Goal: Task Accomplishment & Management: Manage account settings

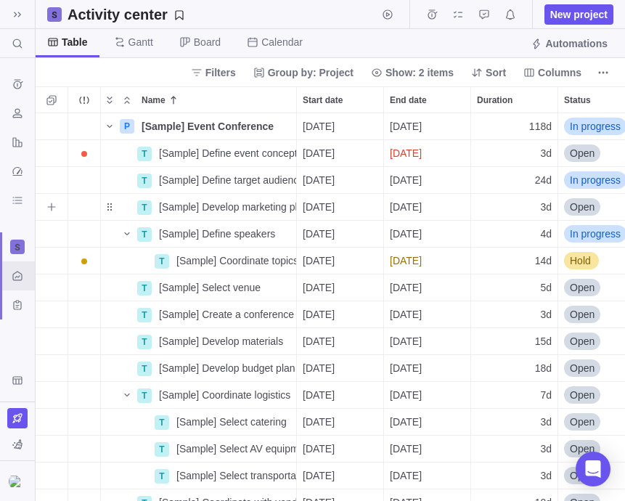
scroll to position [377, 579]
click at [12, 479] on img at bounding box center [17, 482] width 17 height 12
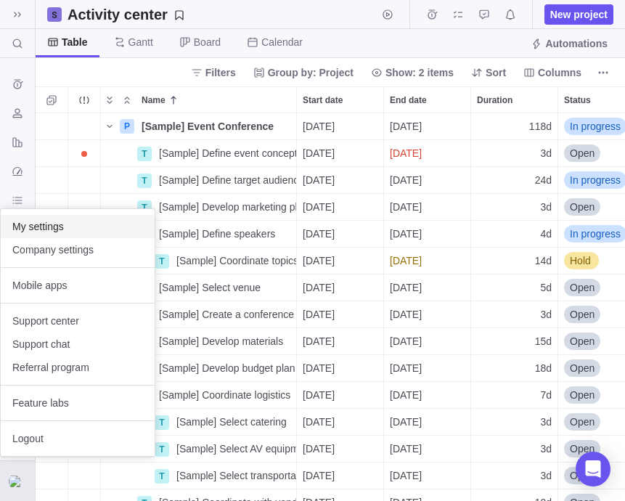
click at [60, 230] on span "My settings" at bounding box center [77, 226] width 131 height 15
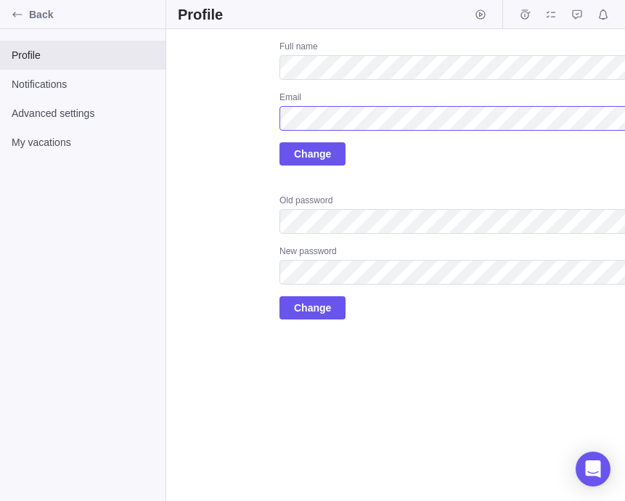
click at [240, 120] on div "Upload Full name Email Change Old password New password Change" at bounding box center [432, 180] width 508 height 279
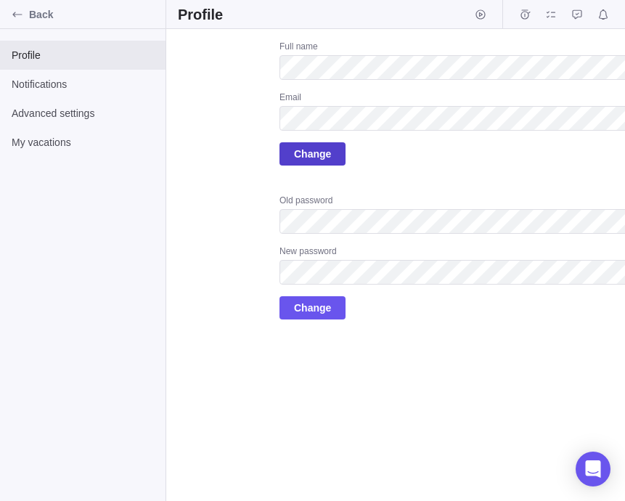
click at [298, 152] on span "Change" at bounding box center [312, 153] width 37 height 17
click at [23, 7] on div "Back" at bounding box center [17, 14] width 23 height 23
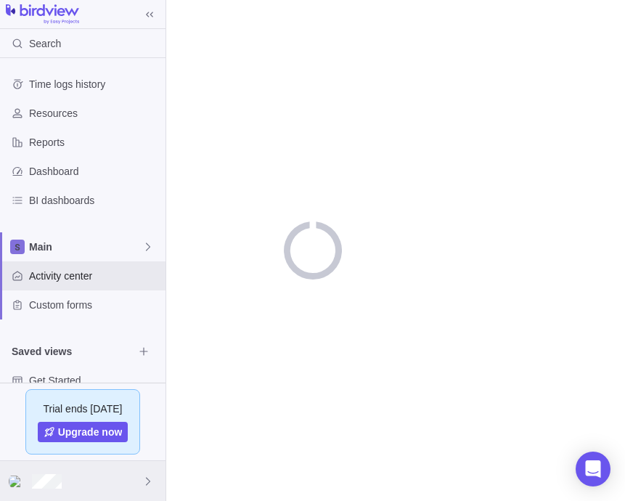
click at [126, 477] on div at bounding box center [83, 481] width 166 height 40
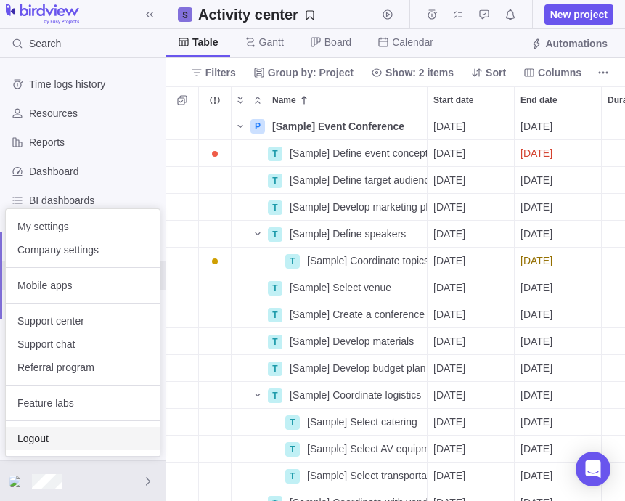
click at [83, 433] on span "Logout" at bounding box center [82, 438] width 131 height 15
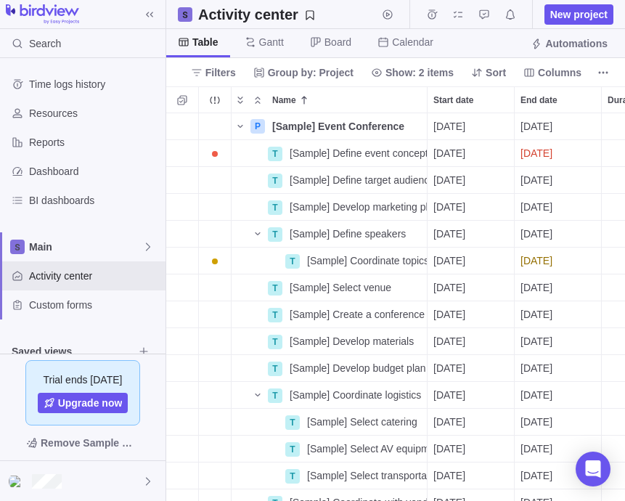
scroll to position [377, 448]
click at [73, 480] on div at bounding box center [83, 481] width 166 height 40
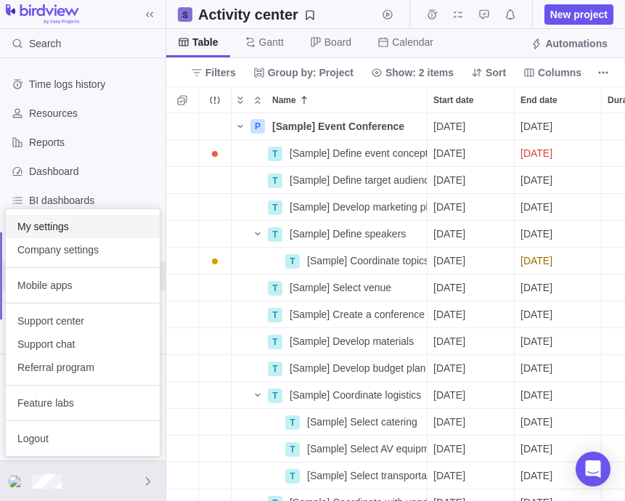
click at [67, 225] on span "My settings" at bounding box center [82, 226] width 131 height 15
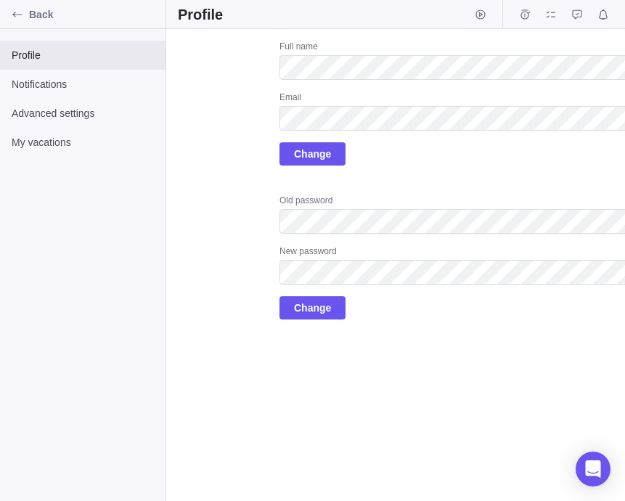
click at [224, 201] on div "Upload Full name Email Change Old password New password Change" at bounding box center [432, 180] width 508 height 279
click at [242, 123] on div "Upload Full name Email Change Old password New password Change" at bounding box center [432, 180] width 508 height 279
click at [187, 198] on div "Upload Full name Email Change Old password New password Change" at bounding box center [432, 180] width 508 height 279
